Goal: Task Accomplishment & Management: Manage account settings

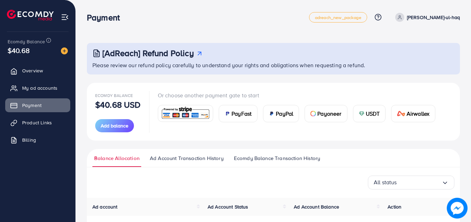
click at [371, 111] on span "USDT" at bounding box center [373, 113] width 14 height 8
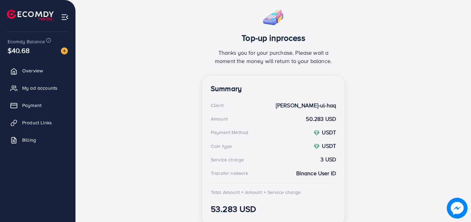
scroll to position [128, 0]
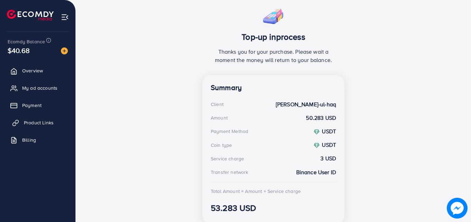
click at [38, 123] on span "Product Links" at bounding box center [39, 122] width 30 height 7
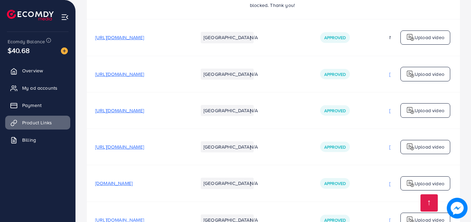
scroll to position [176, 0]
click at [123, 187] on span "haziqclothing.com" at bounding box center [113, 183] width 37 height 7
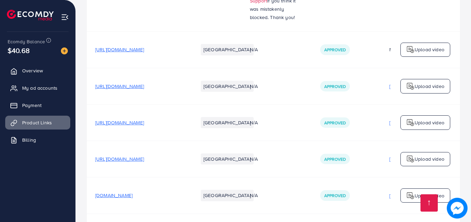
scroll to position [167, 0]
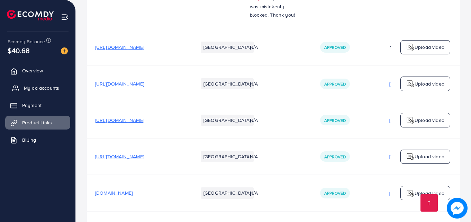
click at [36, 87] on span "My ad accounts" at bounding box center [41, 87] width 35 height 7
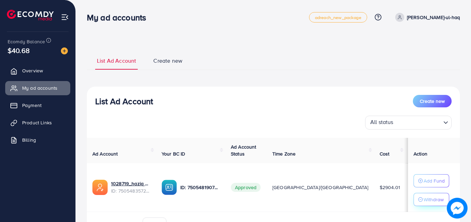
click at [424, 199] on p "Withdraw" at bounding box center [434, 199] width 20 height 8
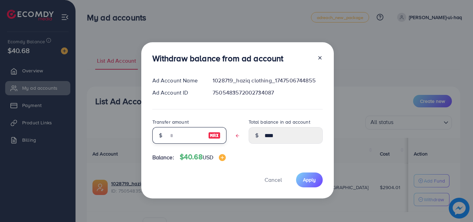
click at [187, 141] on span at bounding box center [189, 135] width 74 height 17
type input "*"
type input "****"
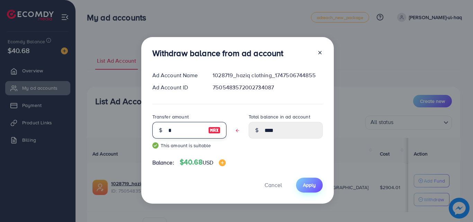
type input "*"
click at [313, 186] on span "Apply" at bounding box center [309, 184] width 13 height 7
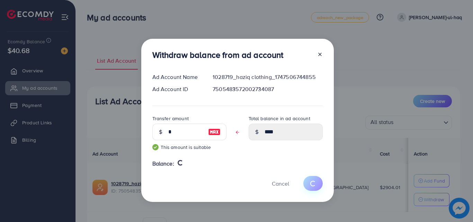
type input "****"
